Goal: Task Accomplishment & Management: Understand process/instructions

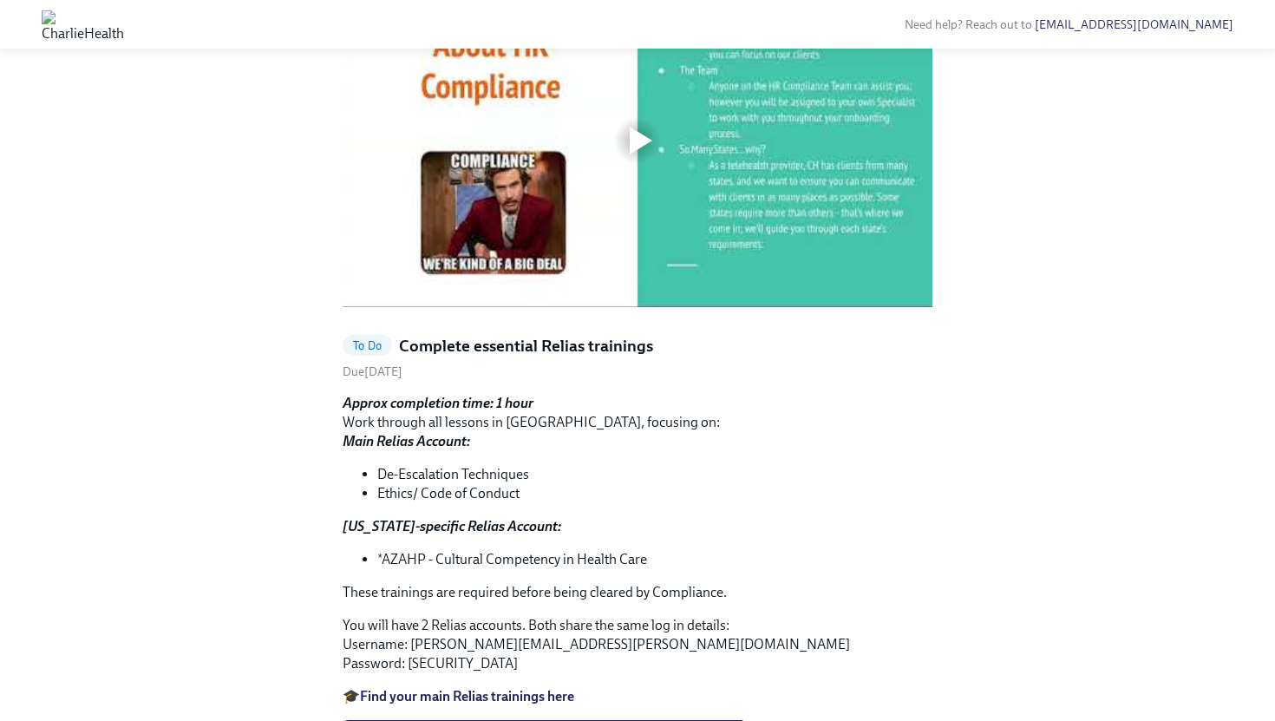
scroll to position [793, 0]
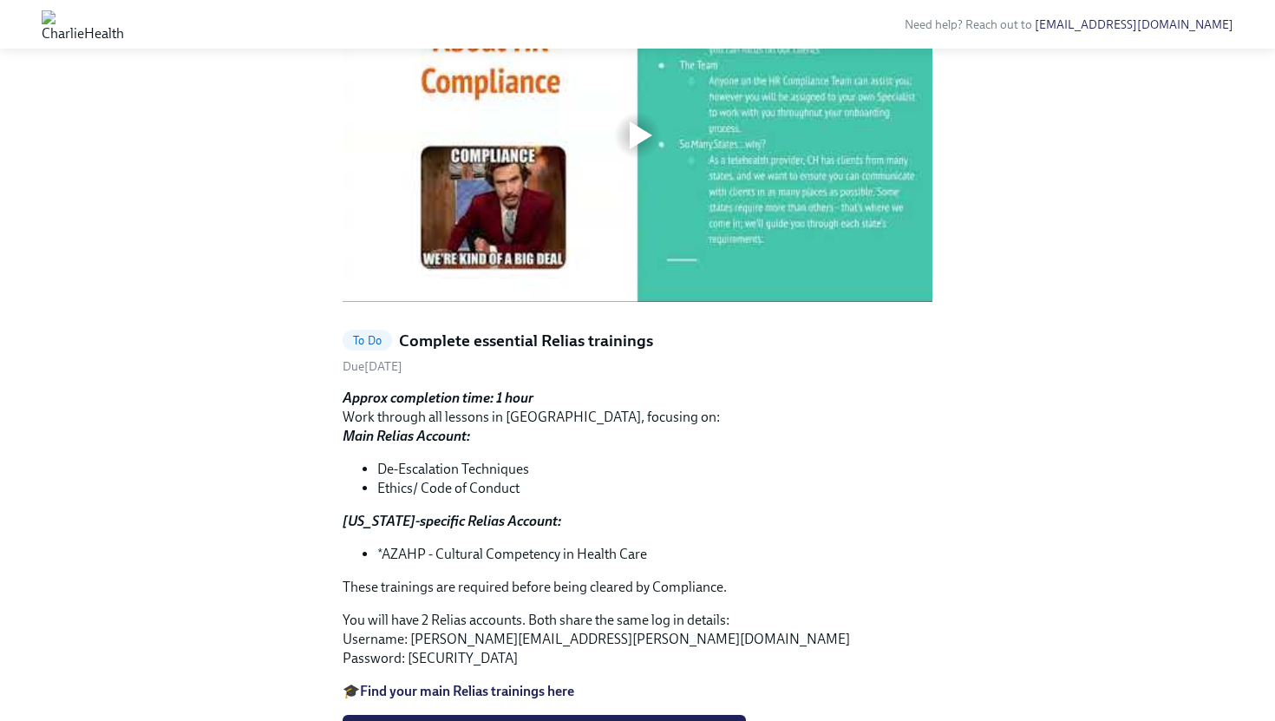
click at [785, 289] on div at bounding box center [638, 136] width 590 height 332
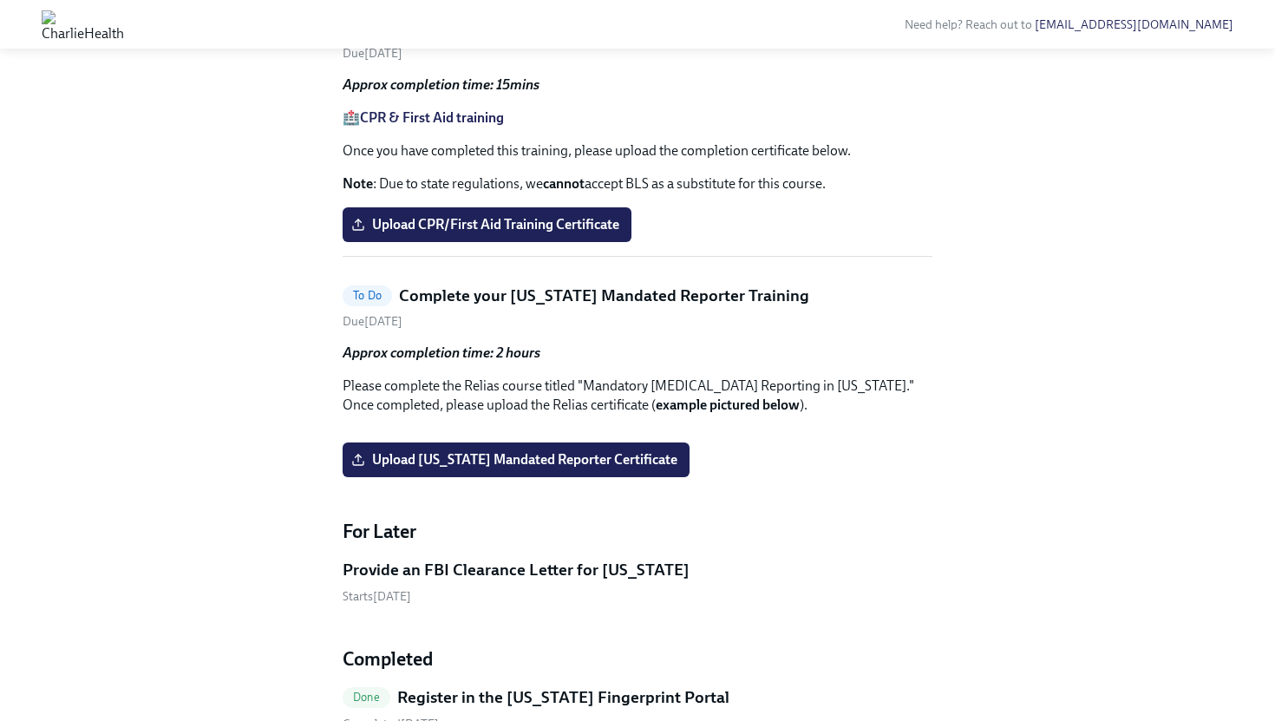
scroll to position [1647, 0]
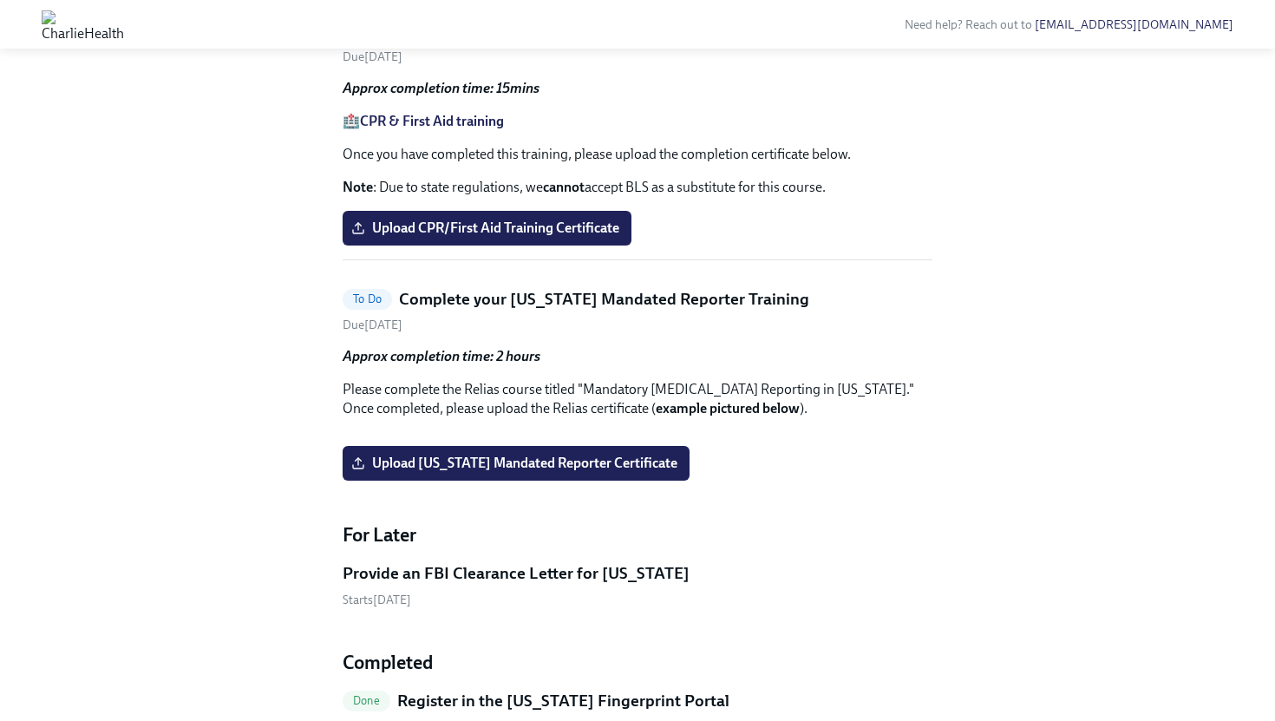
click at [454, 129] on strong "CPR & First Aid training" at bounding box center [432, 121] width 144 height 16
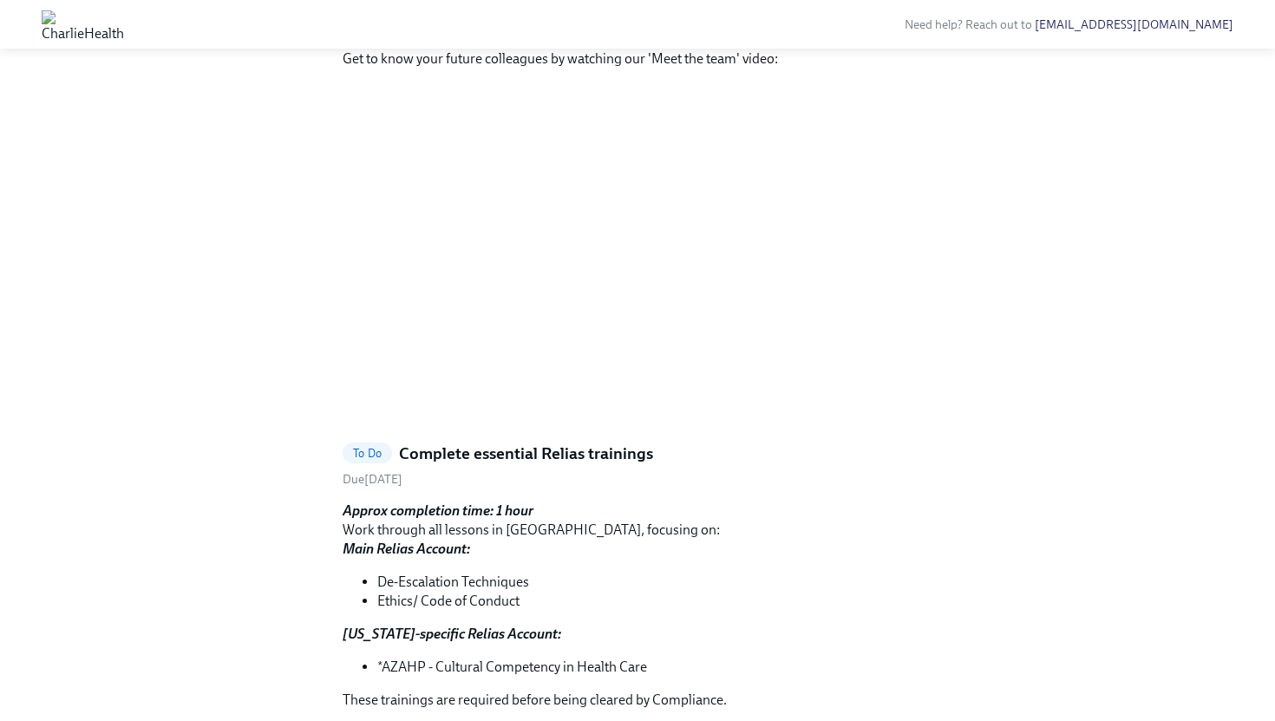
scroll to position [651, 0]
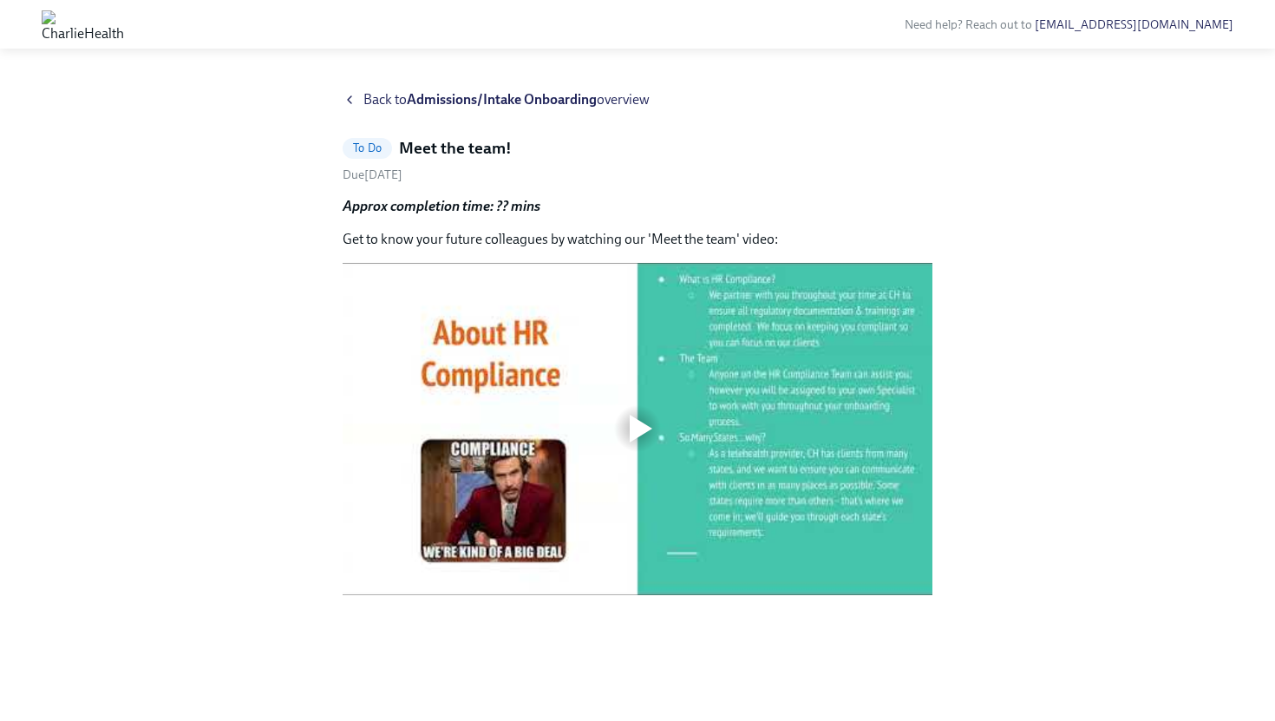
click at [601, 480] on div at bounding box center [638, 429] width 590 height 332
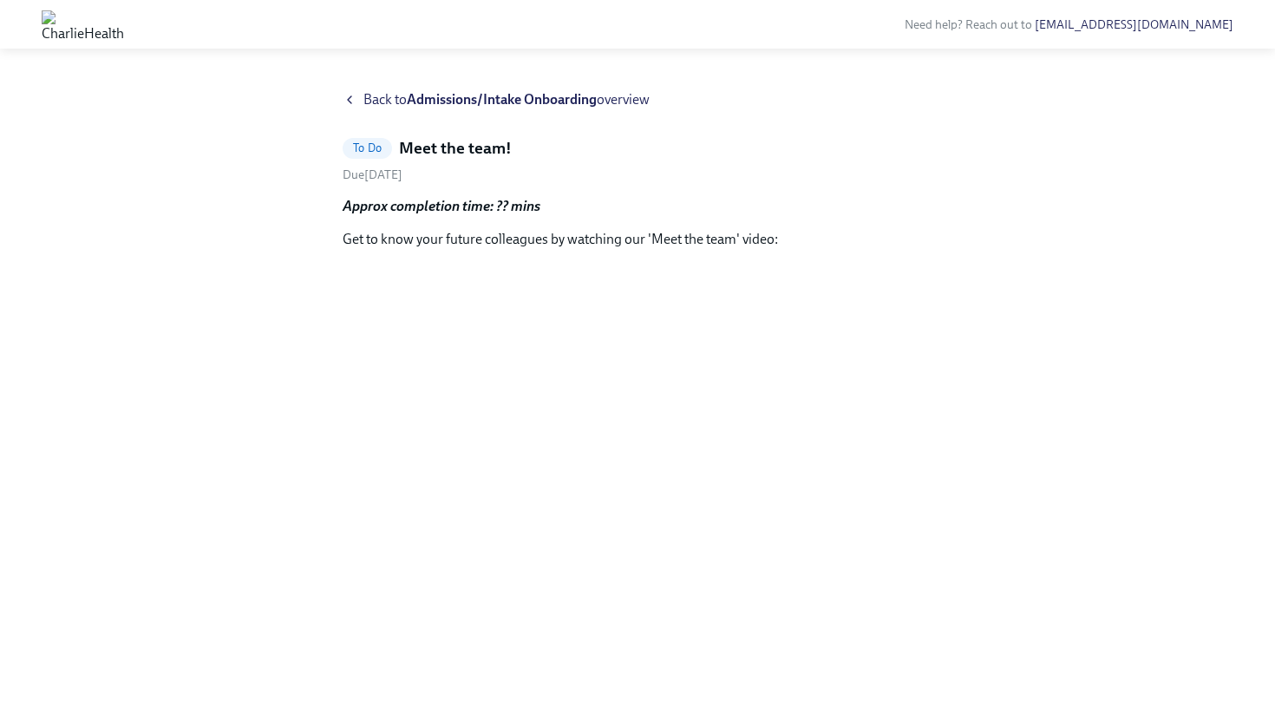
click at [1061, 534] on div "Back to Admissions/Intake Onboarding overview To Do Meet the team! Due [DATE] A…" at bounding box center [638, 384] width 1220 height 589
click at [363, 151] on span "To Do" at bounding box center [367, 147] width 49 height 13
click at [353, 102] on icon at bounding box center [350, 100] width 14 height 14
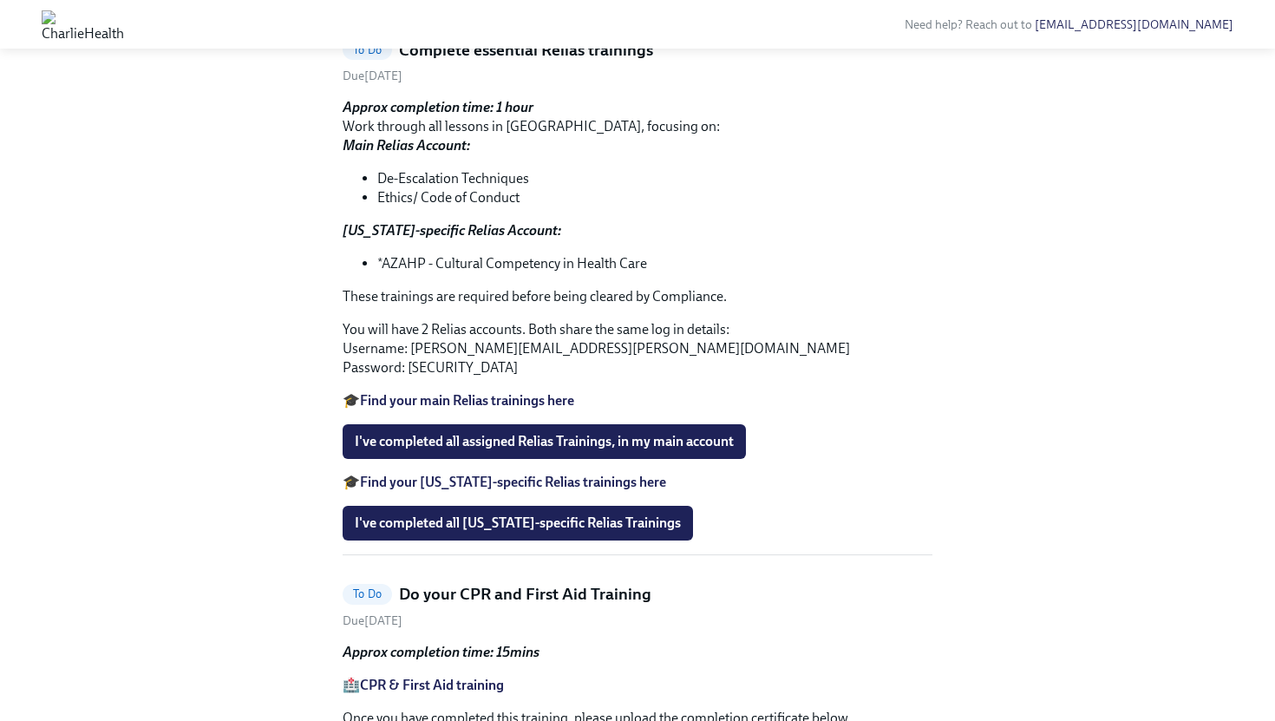
scroll to position [1087, 0]
